Goal: Information Seeking & Learning: Learn about a topic

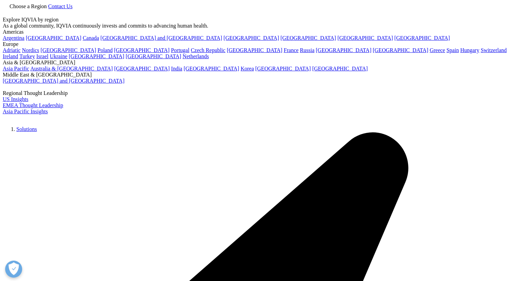
type input "[PERSON_NAME]"
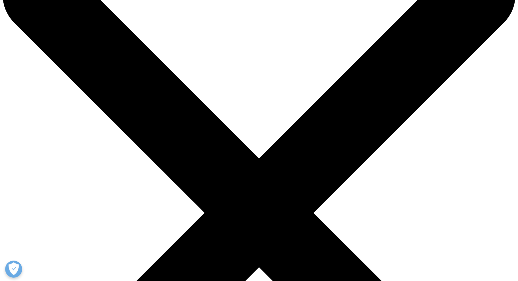
scroll to position [50, 0]
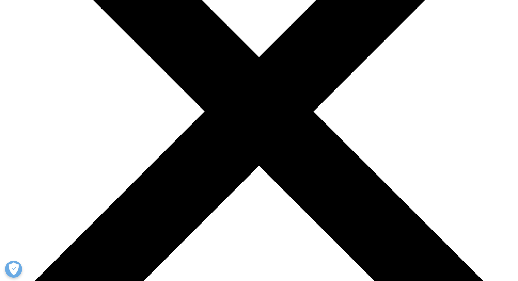
paste input "TOM ROSENFELD"
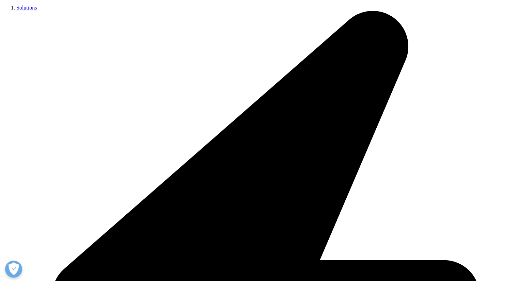
type input "TOM ROSENFELD"
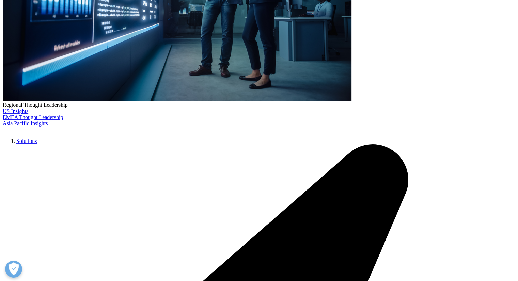
scroll to position [213, 0]
type input "TOM ROSENFELD"
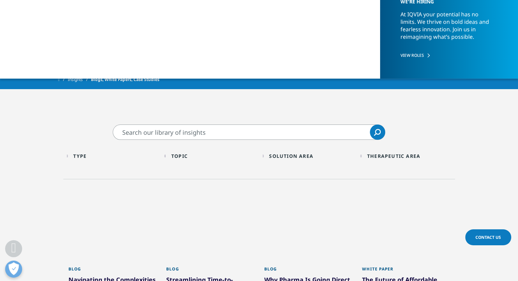
click at [221, 134] on input "Search" at bounding box center [249, 132] width 273 height 15
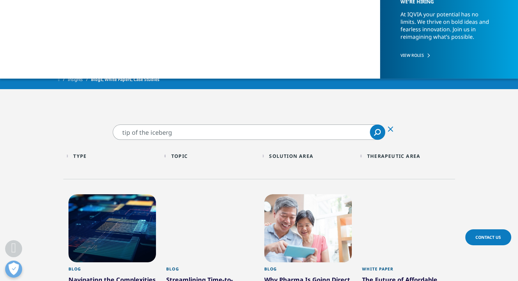
type input "tip of the iceberg"
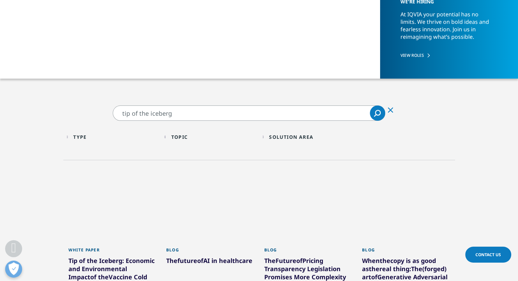
scroll to position [254, 0]
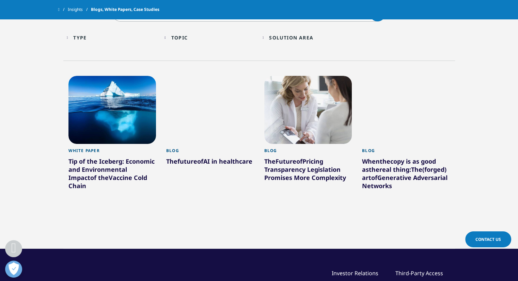
click at [114, 168] on div "Tip of the Iceberg : Economic and Environmental Impact of the Vaccine Cold Chain" at bounding box center [112, 174] width 88 height 35
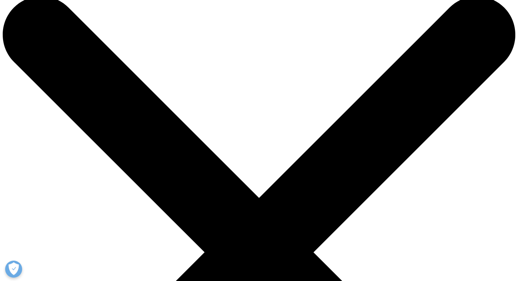
scroll to position [14, 0]
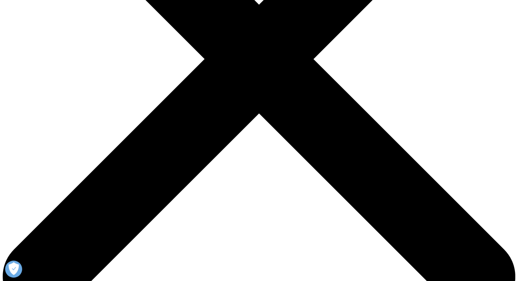
scroll to position [209, 0]
